Goal: Find specific page/section: Find specific page/section

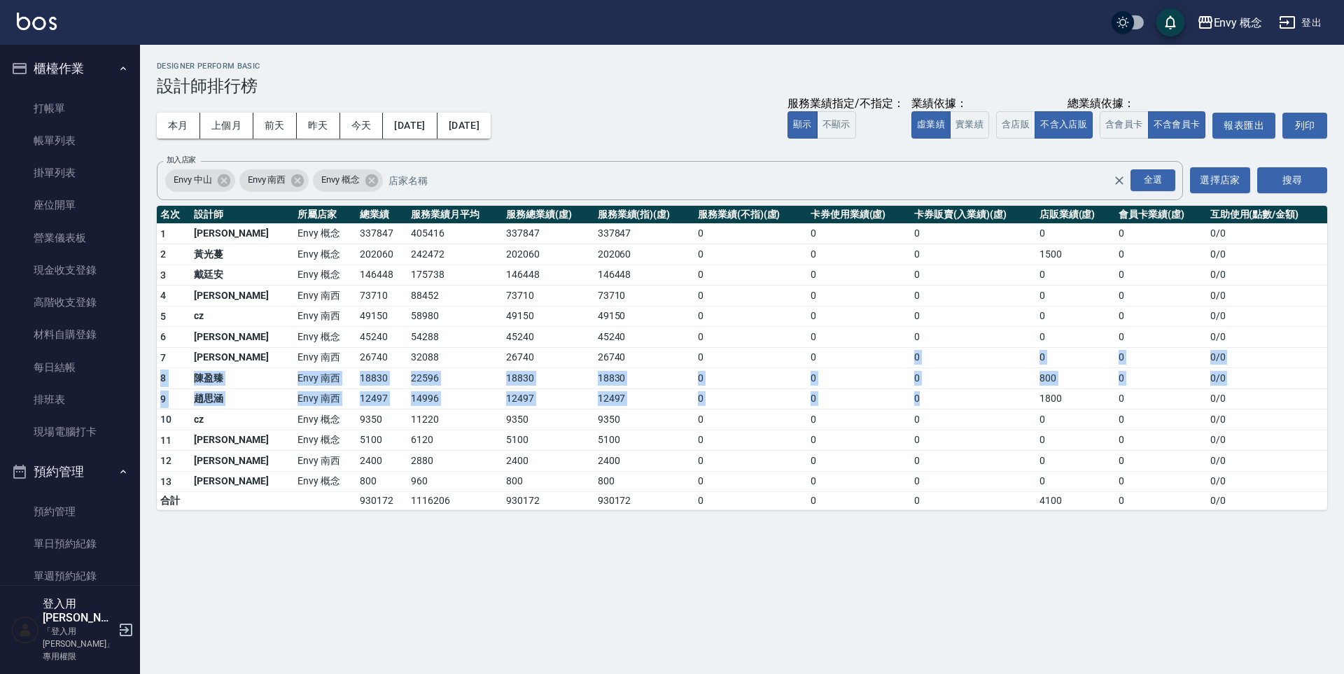
scroll to position [778, 0]
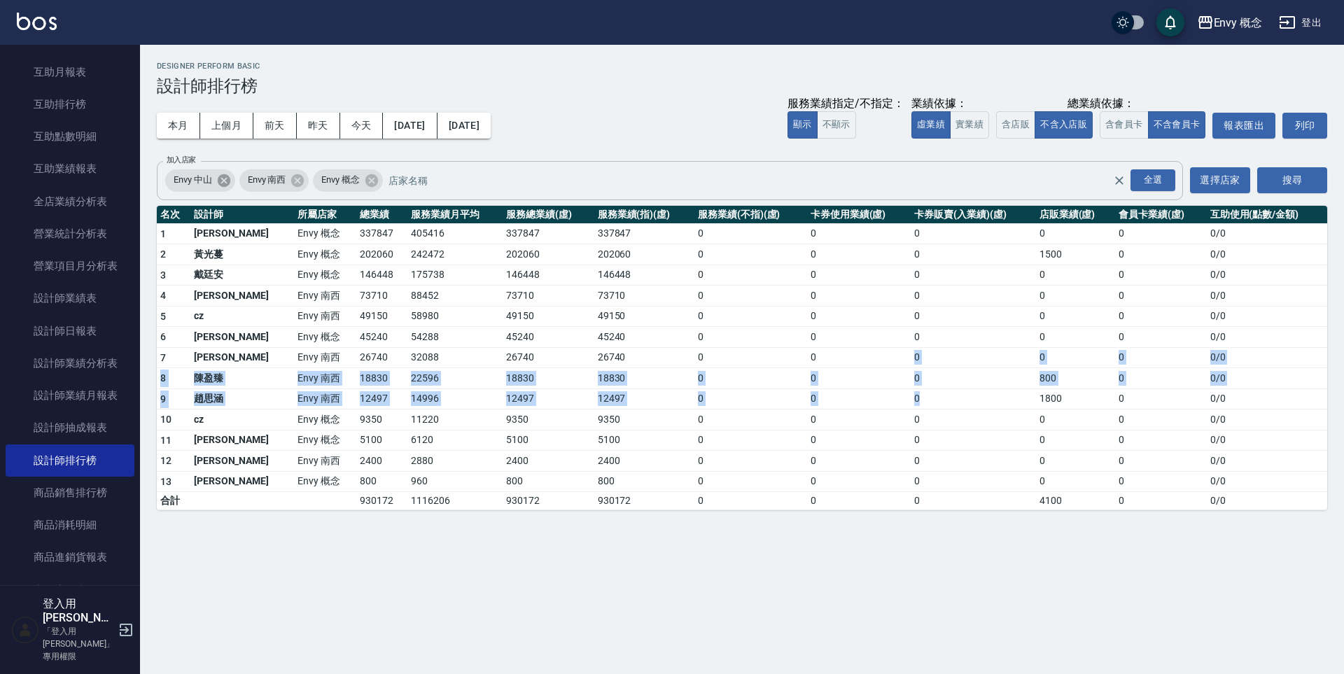
click at [226, 184] on icon at bounding box center [223, 180] width 13 height 13
click at [223, 181] on icon at bounding box center [223, 180] width 15 height 15
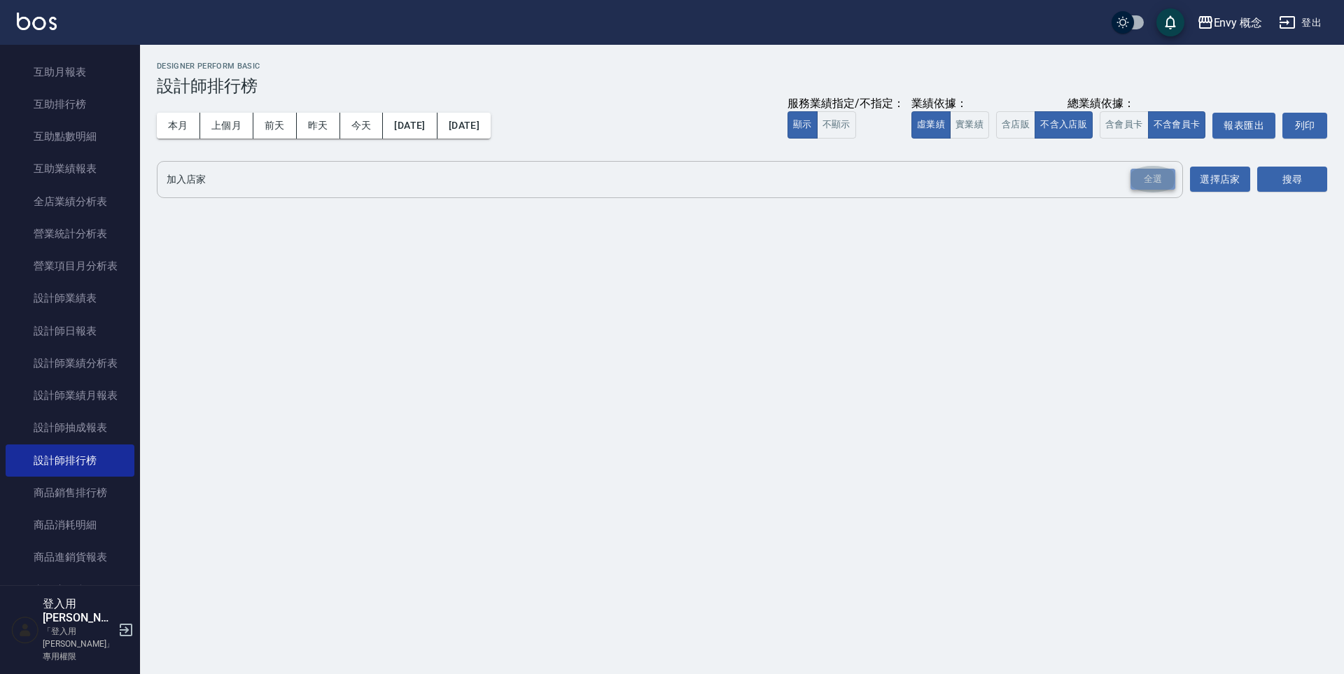
click at [1156, 184] on div "全選" at bounding box center [1152, 180] width 45 height 22
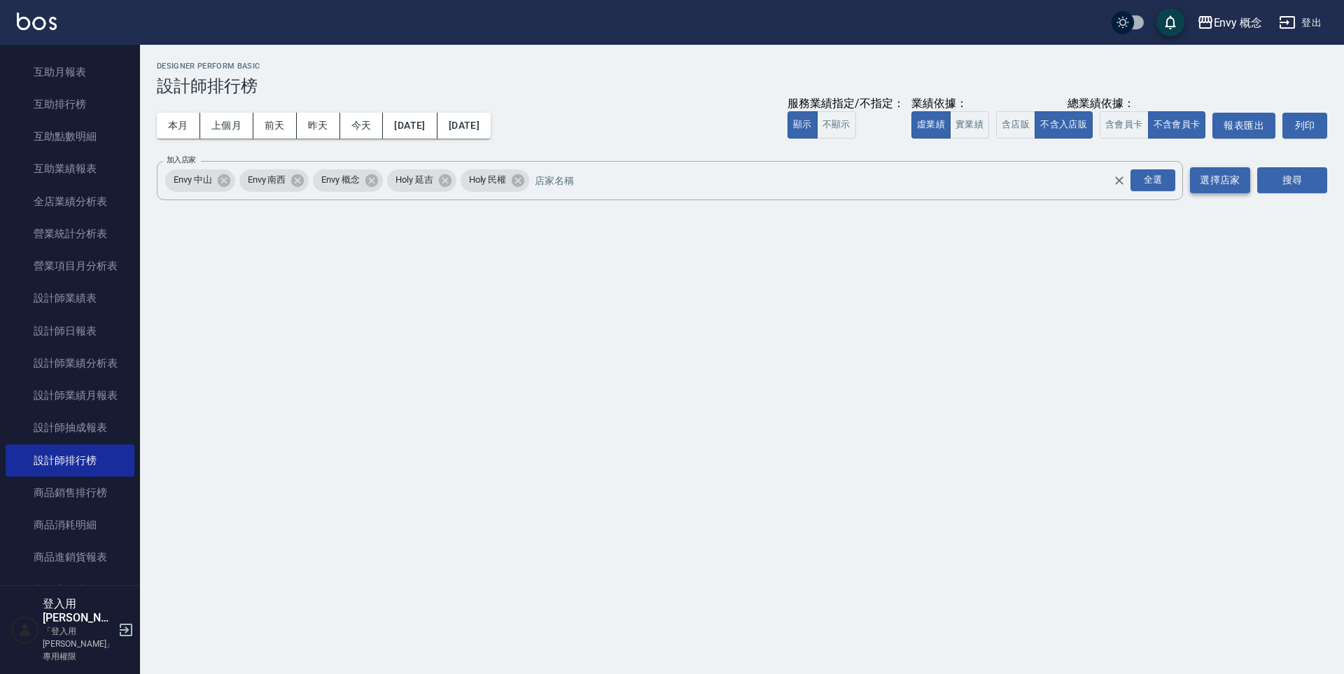
click at [1232, 181] on button "選擇店家" at bounding box center [1220, 180] width 60 height 26
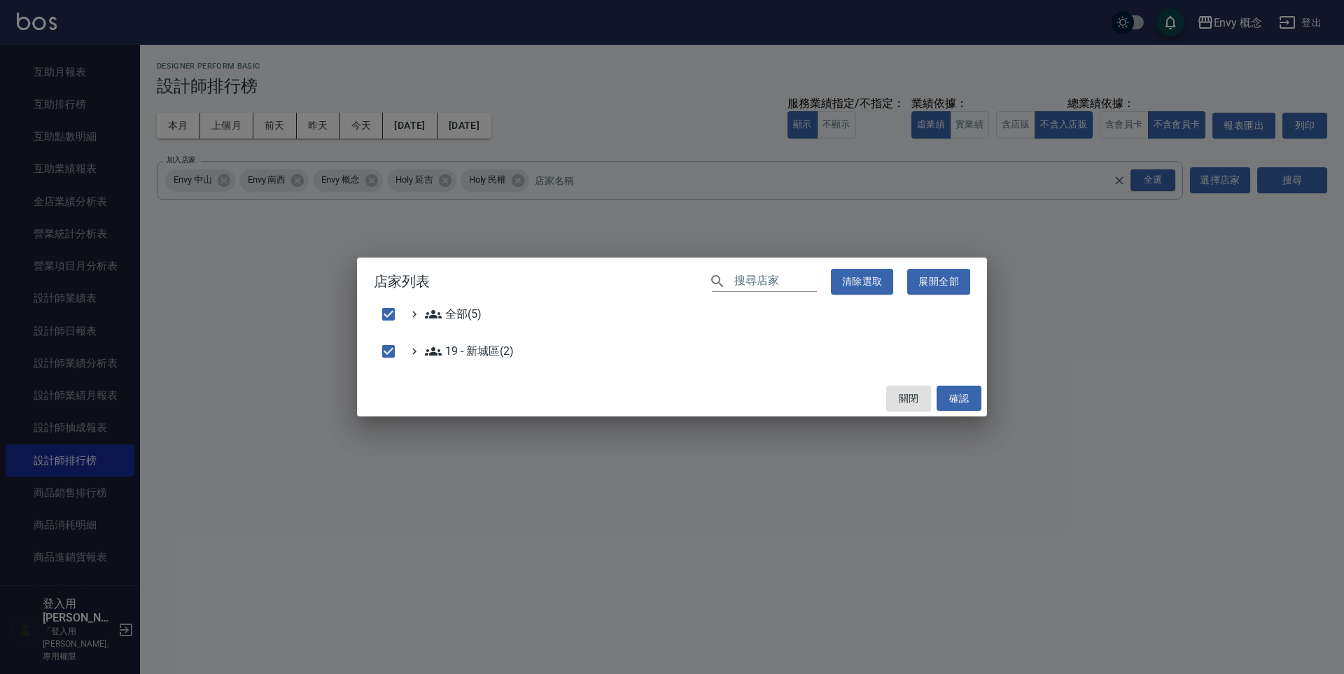
click at [472, 323] on div "全部(5)" at bounding box center [672, 317] width 596 height 23
click at [471, 322] on div "全部(5)" at bounding box center [672, 317] width 596 height 23
click at [952, 401] on button "確認" at bounding box center [958, 399] width 45 height 26
checkbox input "false"
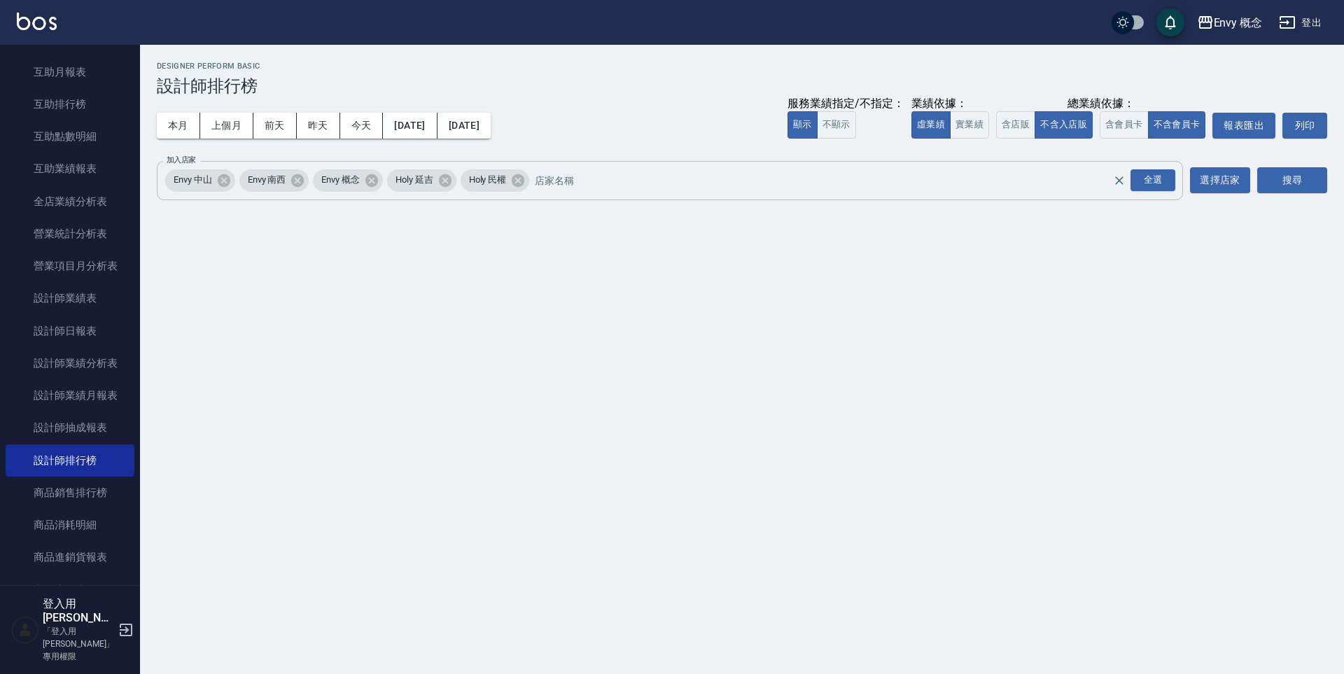
click at [205, 184] on span "Envy 中山" at bounding box center [192, 180] width 55 height 14
click at [209, 180] on span "Envy 中山" at bounding box center [192, 180] width 55 height 14
click at [1228, 184] on button "選擇店家" at bounding box center [1220, 180] width 60 height 26
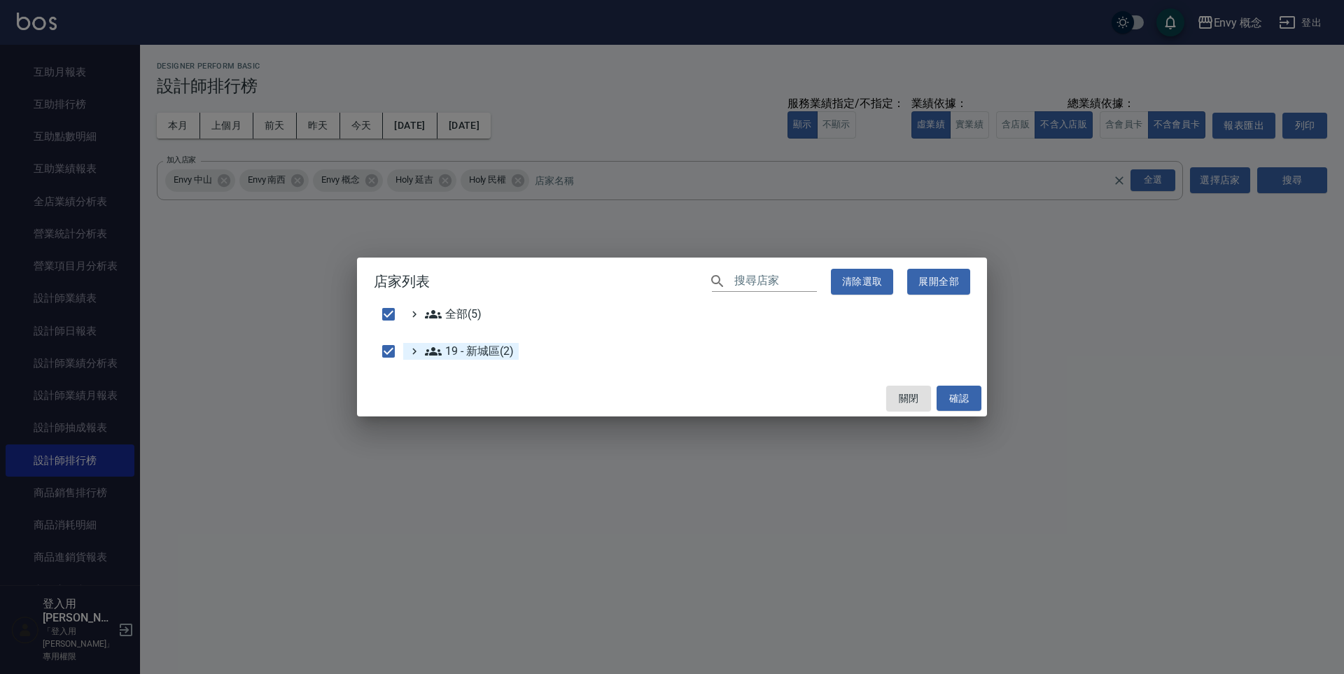
click at [482, 353] on 新城區\(2\) "19 - 新城區(2)" at bounding box center [469, 351] width 88 height 17
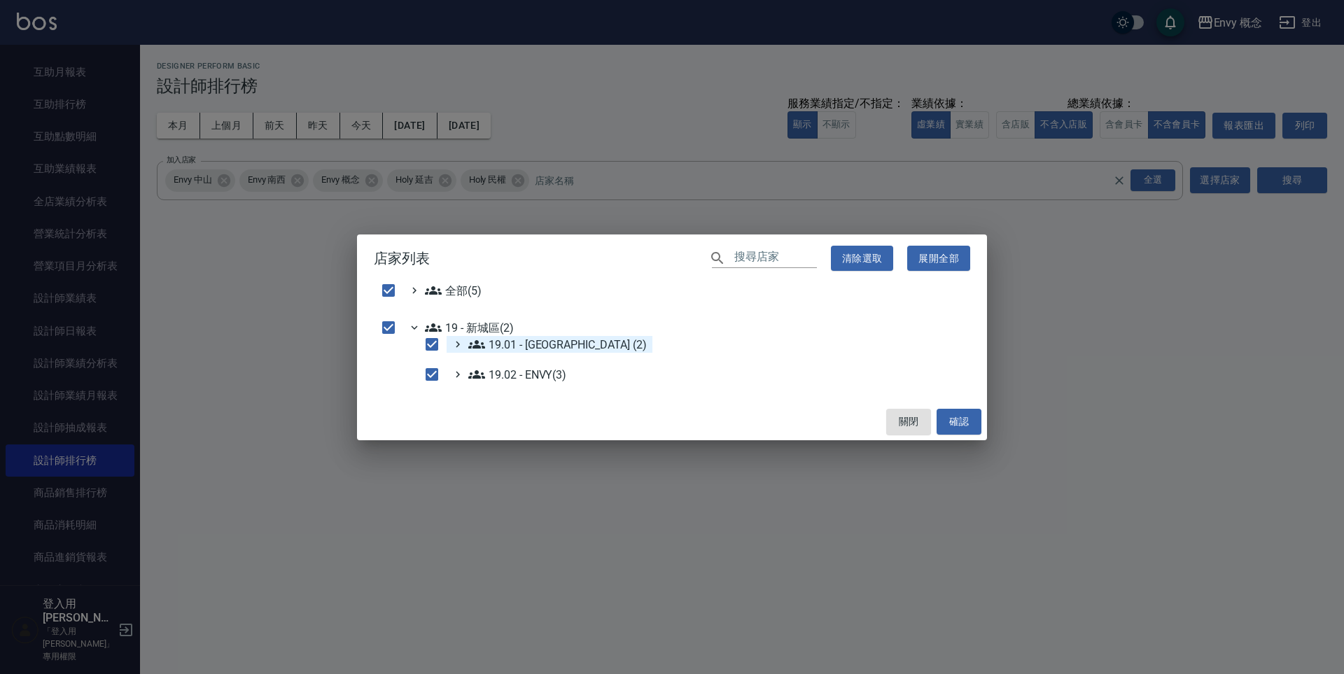
click at [549, 348] on \(2\) "19.01 - [GEOGRAPHIC_DATA] (2)" at bounding box center [557, 344] width 178 height 17
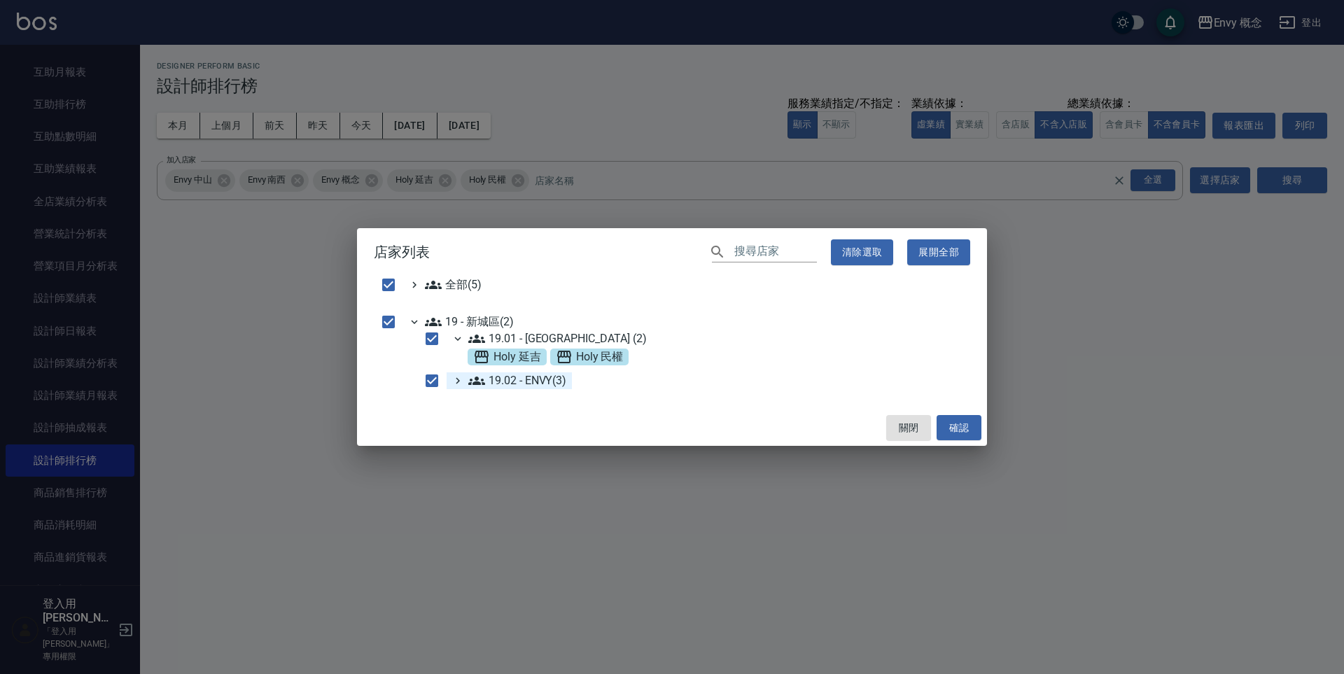
click at [540, 379] on ENVY\(3\) "19.02 - ENVY(3)" at bounding box center [517, 380] width 98 height 17
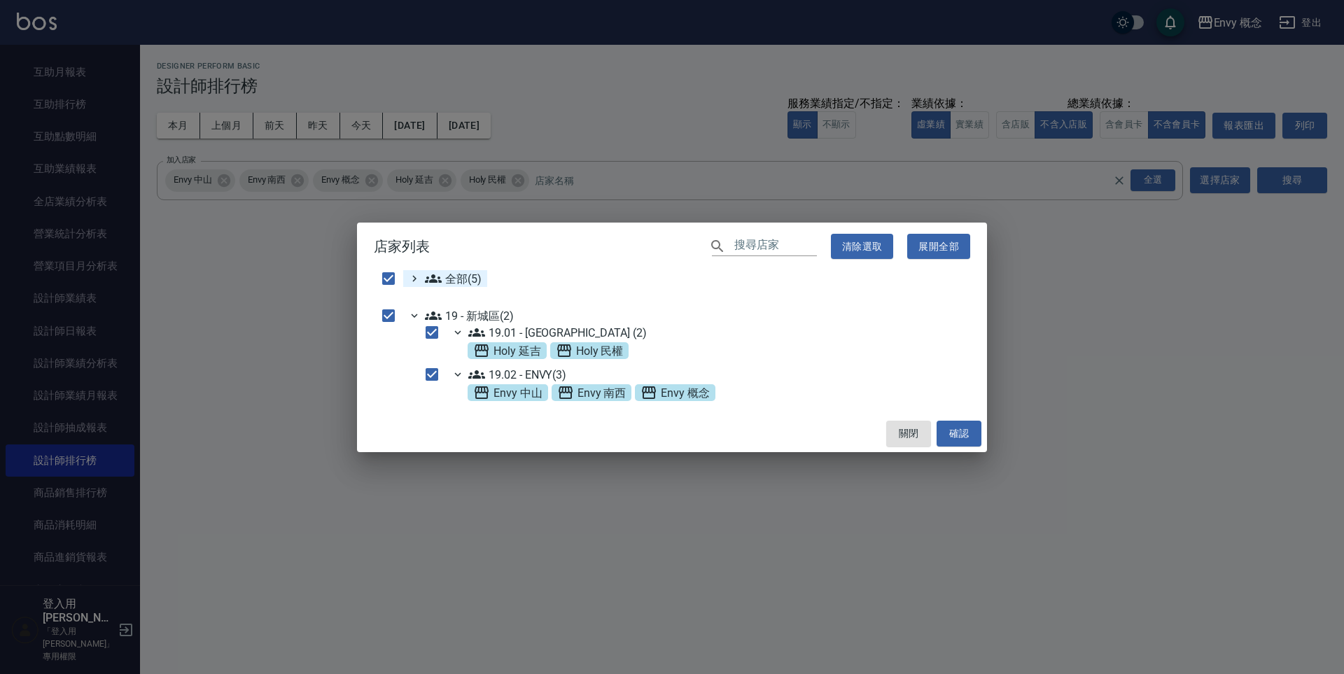
click at [480, 282] on span "全部(5)" at bounding box center [453, 278] width 57 height 17
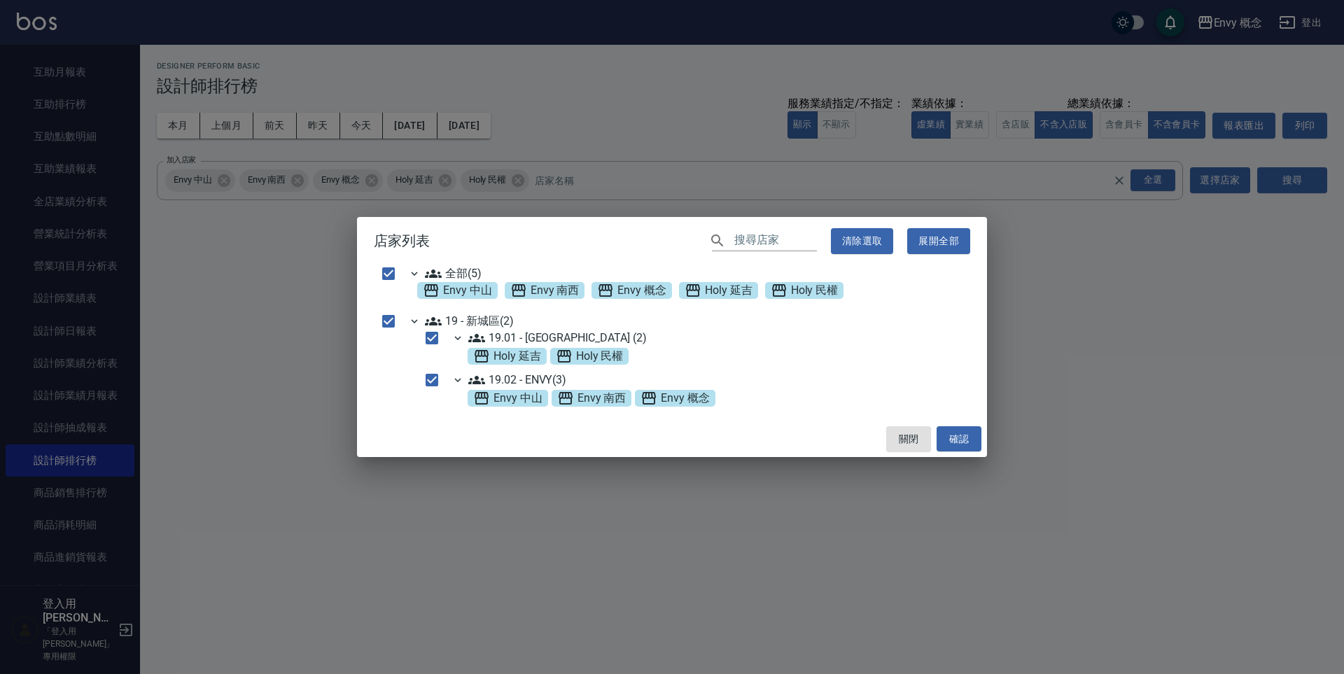
click at [313, 304] on div "店家列表 ​ 清除選取 展開全部 全部(5) Envy 中山 Envy [PERSON_NAME]Envy 概念 Holy 延吉 Holy 民權 19 - […" at bounding box center [672, 337] width 1344 height 674
checkbox input "false"
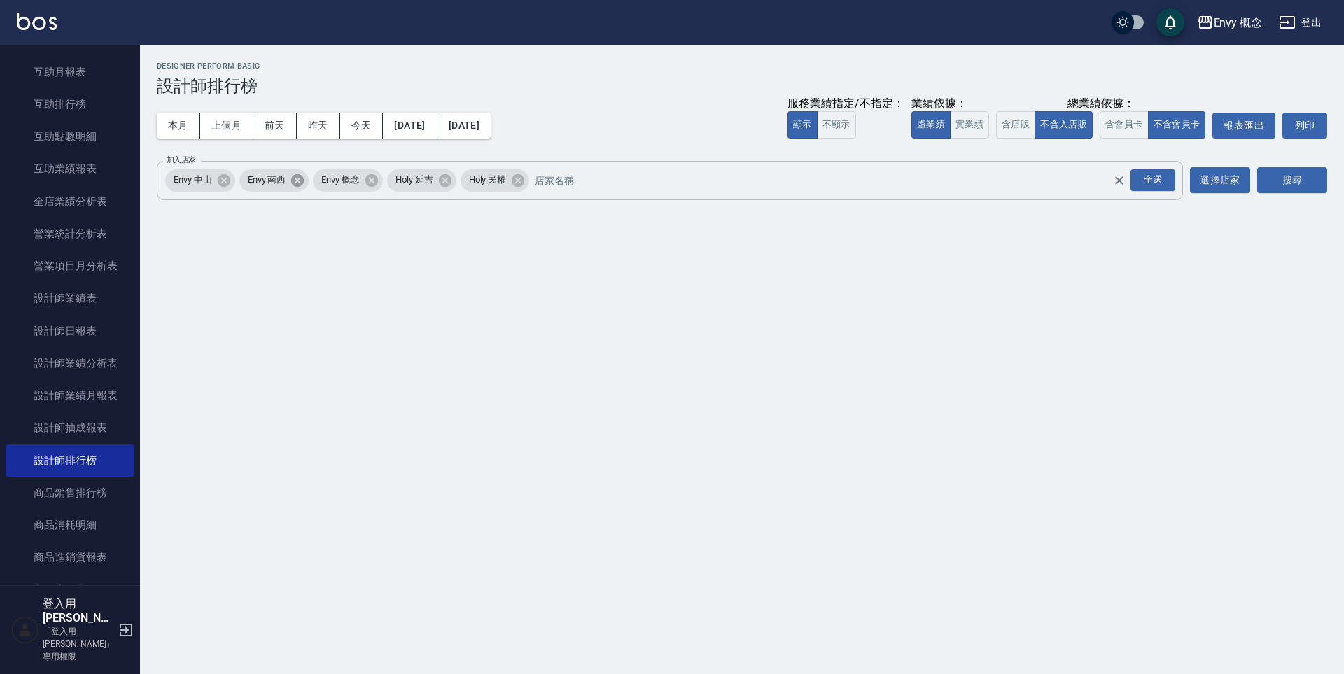
click at [292, 183] on icon at bounding box center [297, 180] width 15 height 15
click at [296, 183] on icon at bounding box center [296, 180] width 15 height 15
click at [1282, 185] on button "搜尋" at bounding box center [1292, 180] width 70 height 26
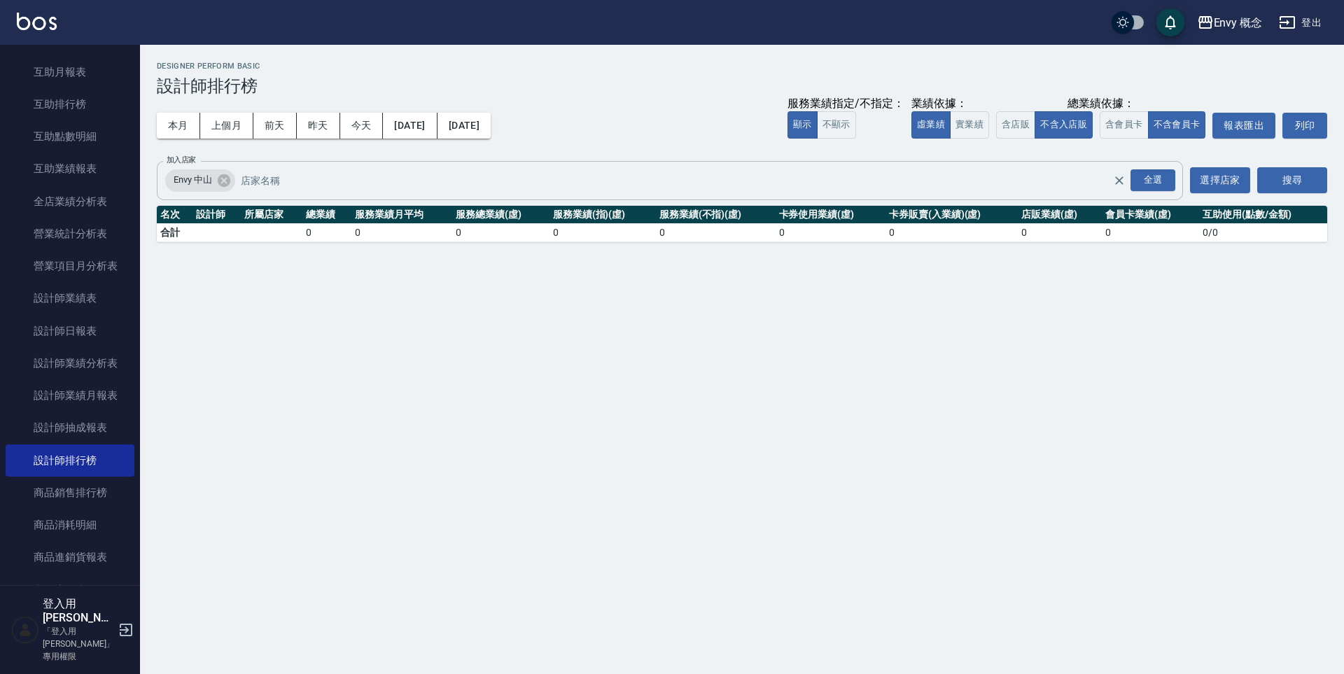
click at [232, 179] on div "Envy 中山" at bounding box center [200, 180] width 70 height 22
click at [229, 181] on icon at bounding box center [223, 180] width 13 height 13
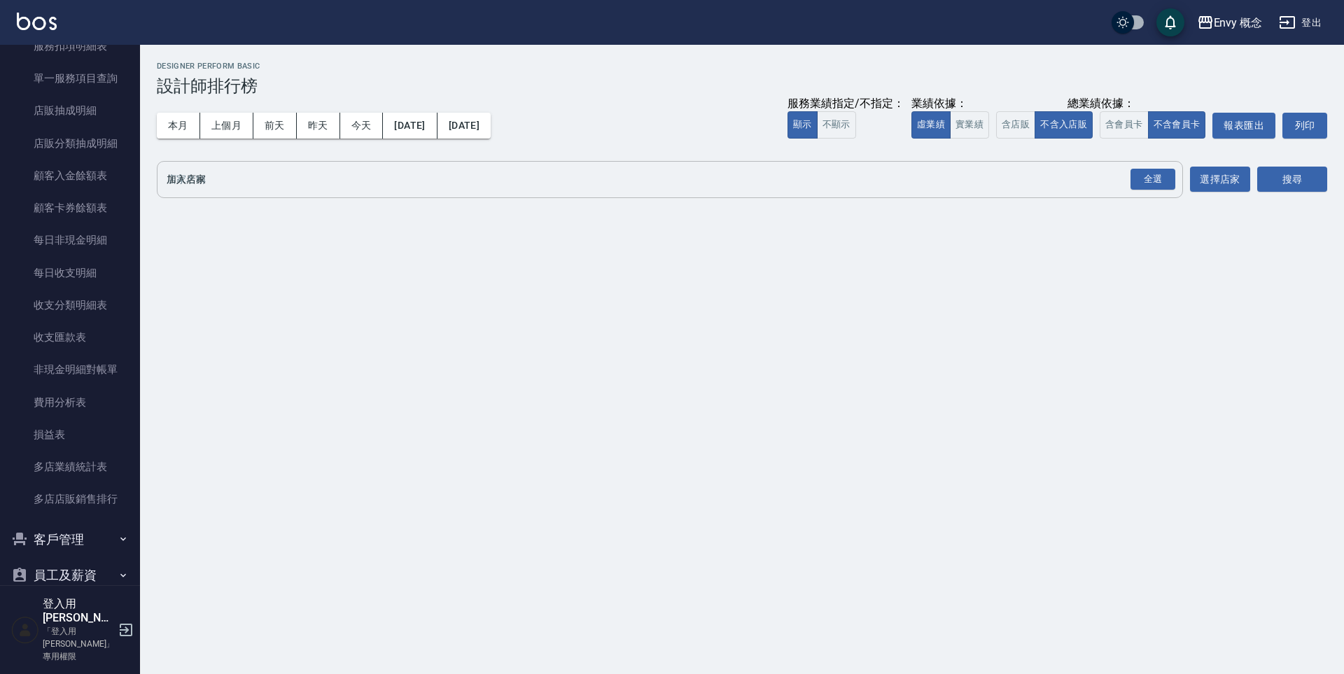
scroll to position [1370, 0]
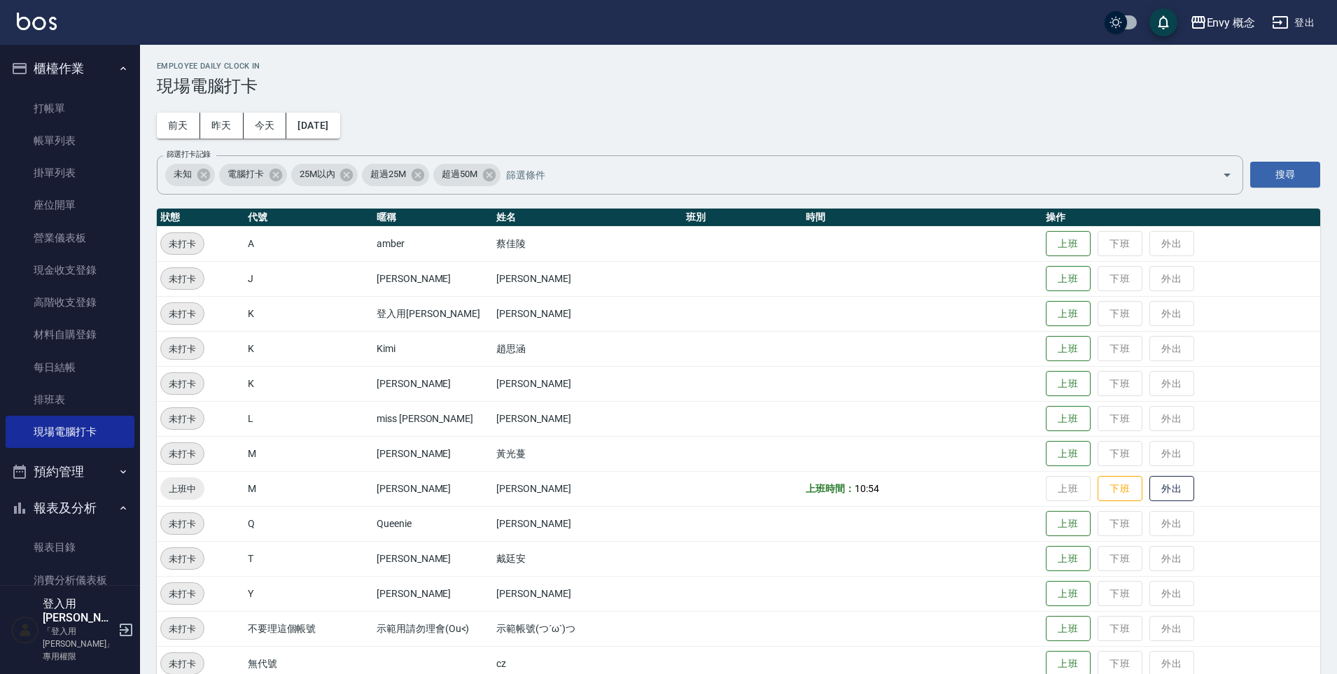
scroll to position [164, 0]
